Goal: Information Seeking & Learning: Learn about a topic

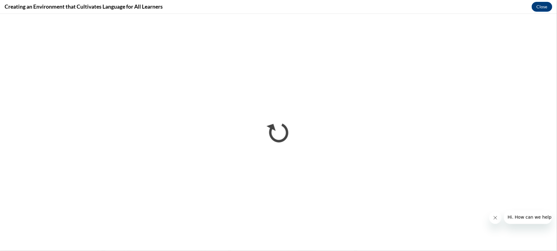
scroll to position [158, 0]
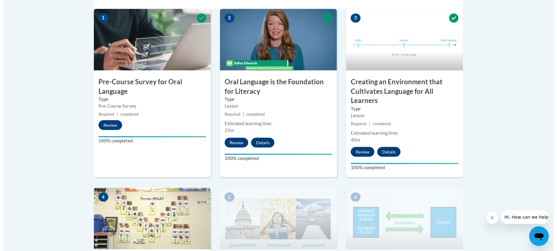
scroll to position [333, 0]
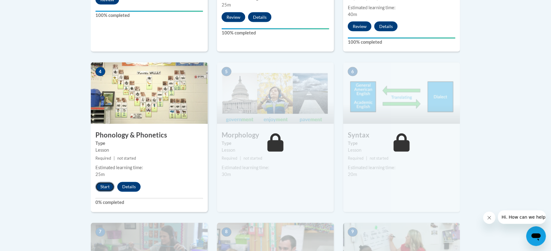
click at [108, 190] on button "Start" at bounding box center [104, 187] width 19 height 10
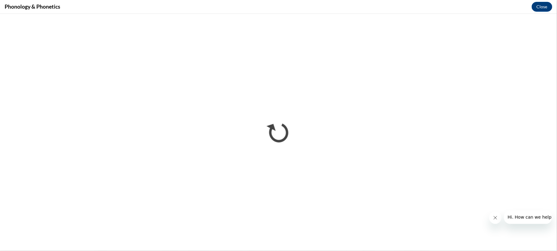
scroll to position [0, 0]
